Goal: Obtain resource: Obtain resource

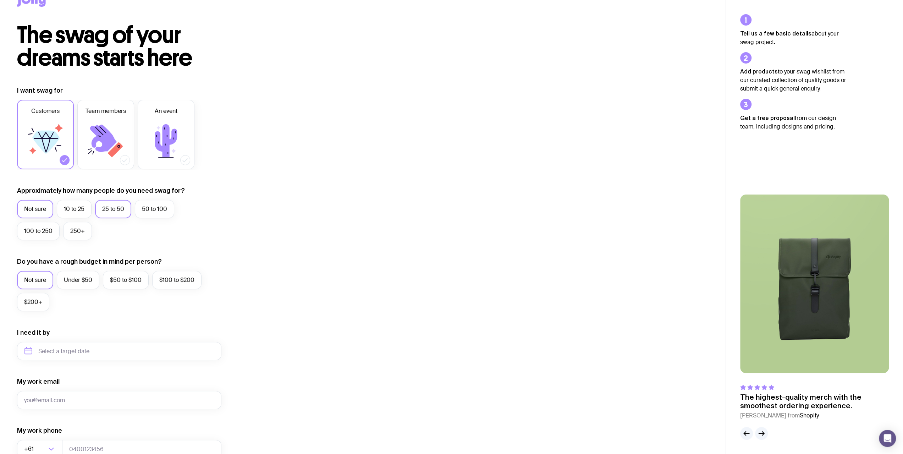
scroll to position [23, 0]
click at [117, 212] on label "25 to 50" at bounding box center [113, 208] width 36 height 18
click at [0, 0] on input "25 to 50" at bounding box center [0, 0] width 0 height 0
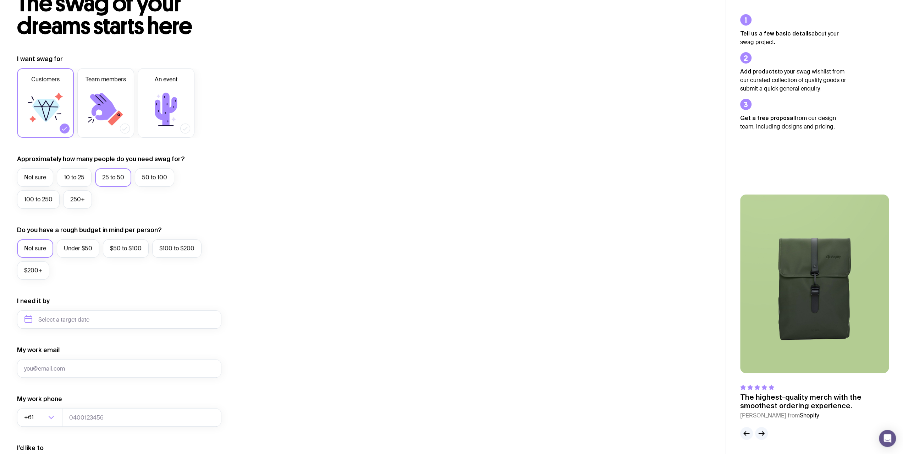
scroll to position [71, 0]
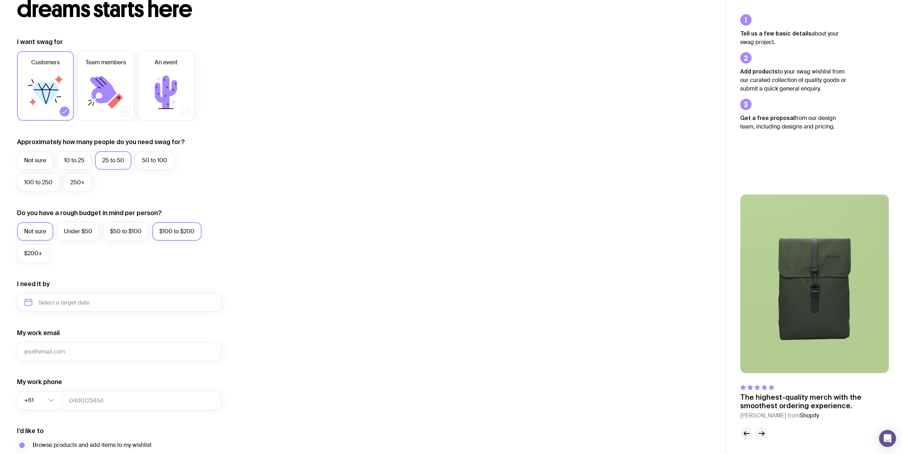
click at [180, 233] on label "$100 to $200" at bounding box center [176, 231] width 49 height 18
click at [0, 0] on input "$100 to $200" at bounding box center [0, 0] width 0 height 0
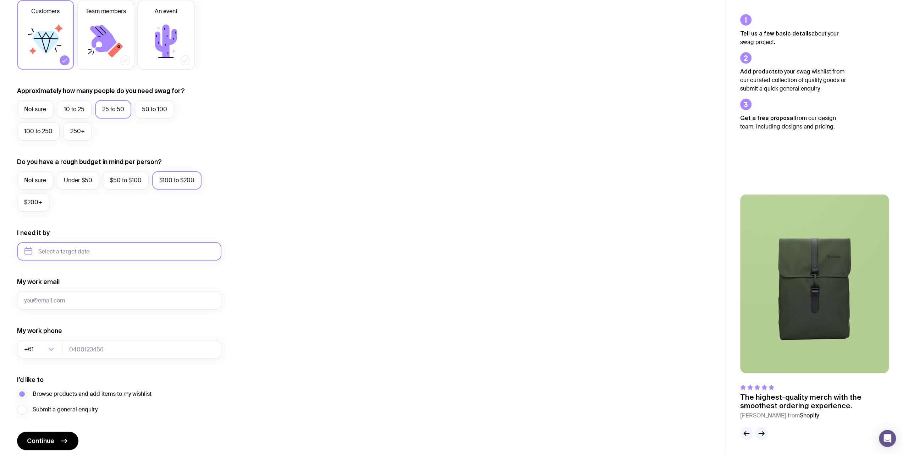
scroll to position [130, 0]
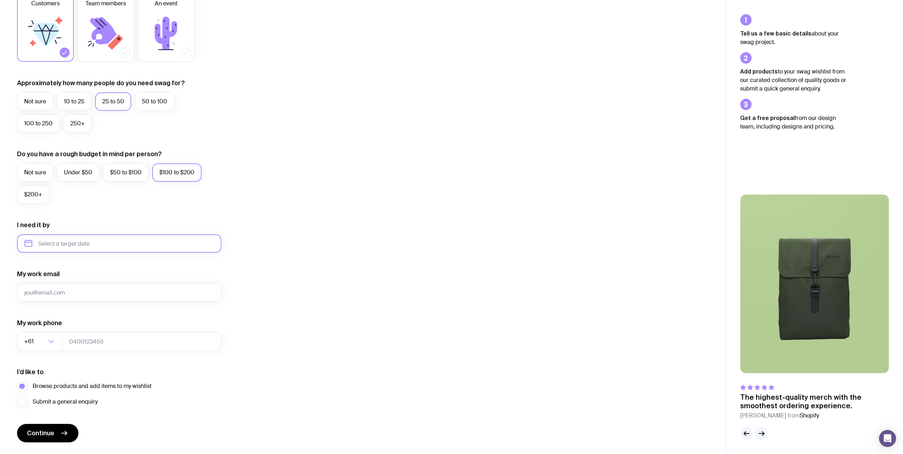
click at [153, 246] on input "text" at bounding box center [119, 243] width 204 height 18
click at [46, 324] on button "Sep" at bounding box center [34, 331] width 26 height 14
type input "[DATE]"
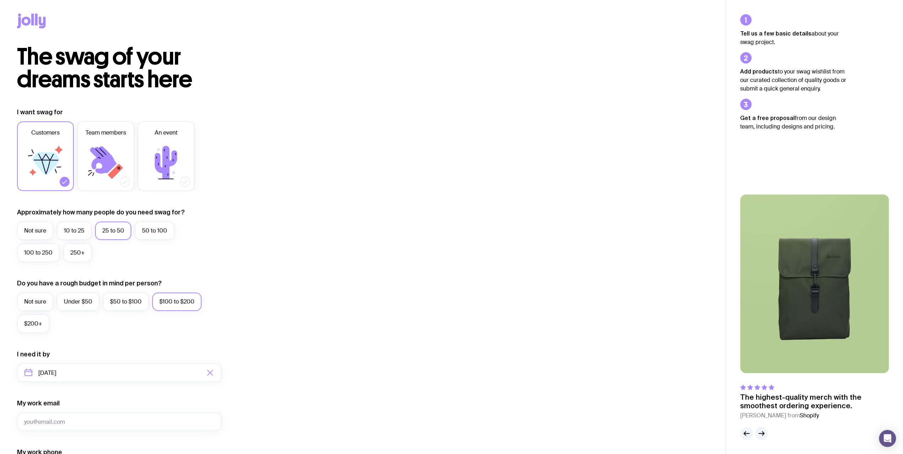
scroll to position [0, 0]
click at [30, 20] on icon at bounding box center [31, 21] width 29 height 15
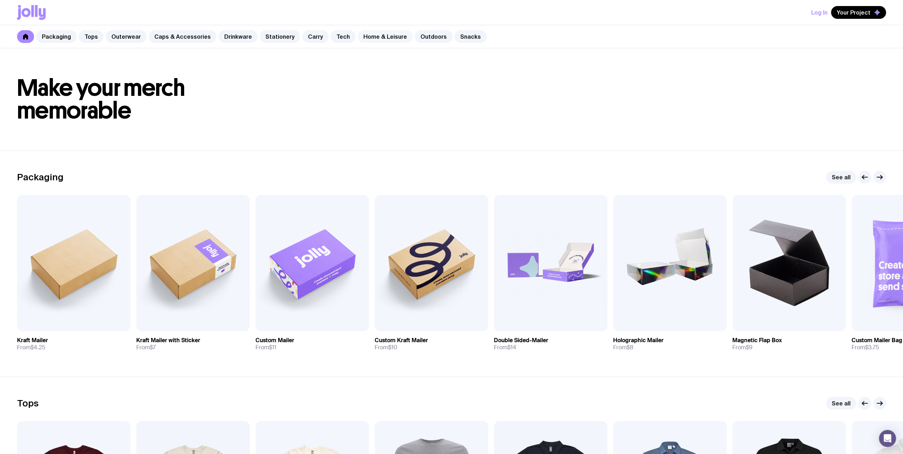
click at [371, 38] on link "Home & Leisure" at bounding box center [385, 36] width 55 height 13
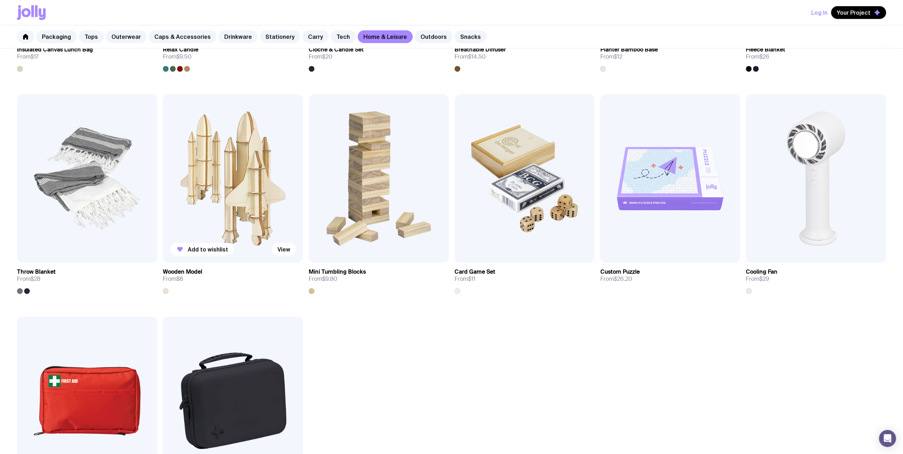
scroll to position [1161, 0]
